Goal: Information Seeking & Learning: Learn about a topic

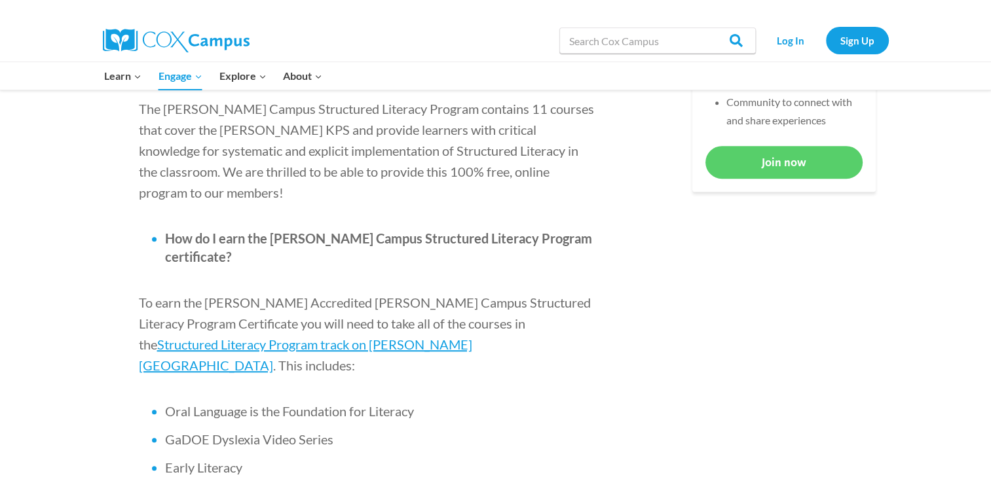
scroll to position [725, 0]
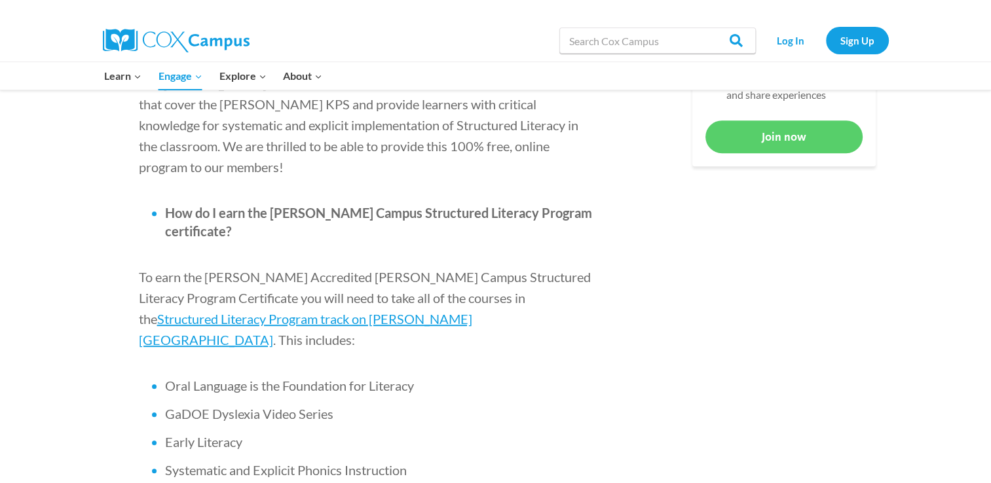
click at [569, 267] on p "To earn the [PERSON_NAME] Accredited [PERSON_NAME] Campus Structured Literacy P…" at bounding box center [368, 309] width 459 height 84
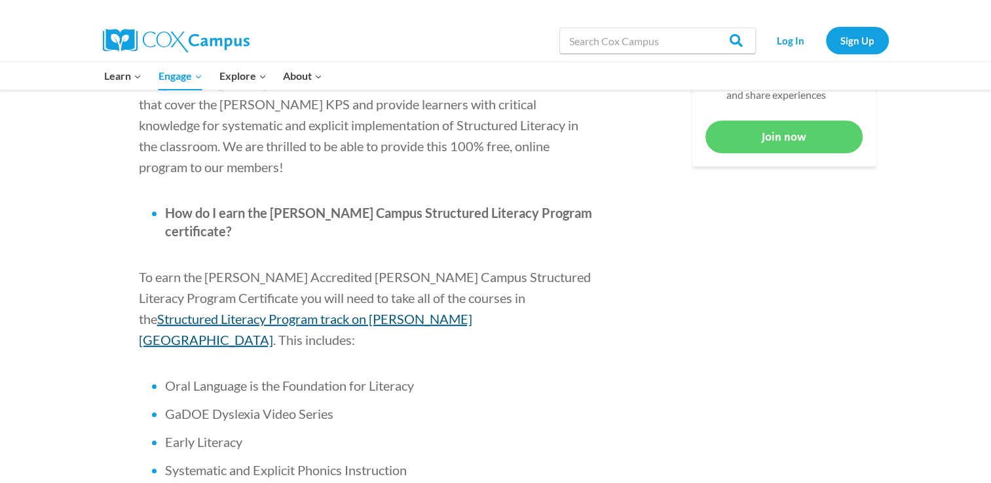
click at [472, 311] on span "Structured Literacy Program track on [PERSON_NAME][GEOGRAPHIC_DATA]" at bounding box center [305, 329] width 333 height 37
